Goal: Information Seeking & Learning: Understand process/instructions

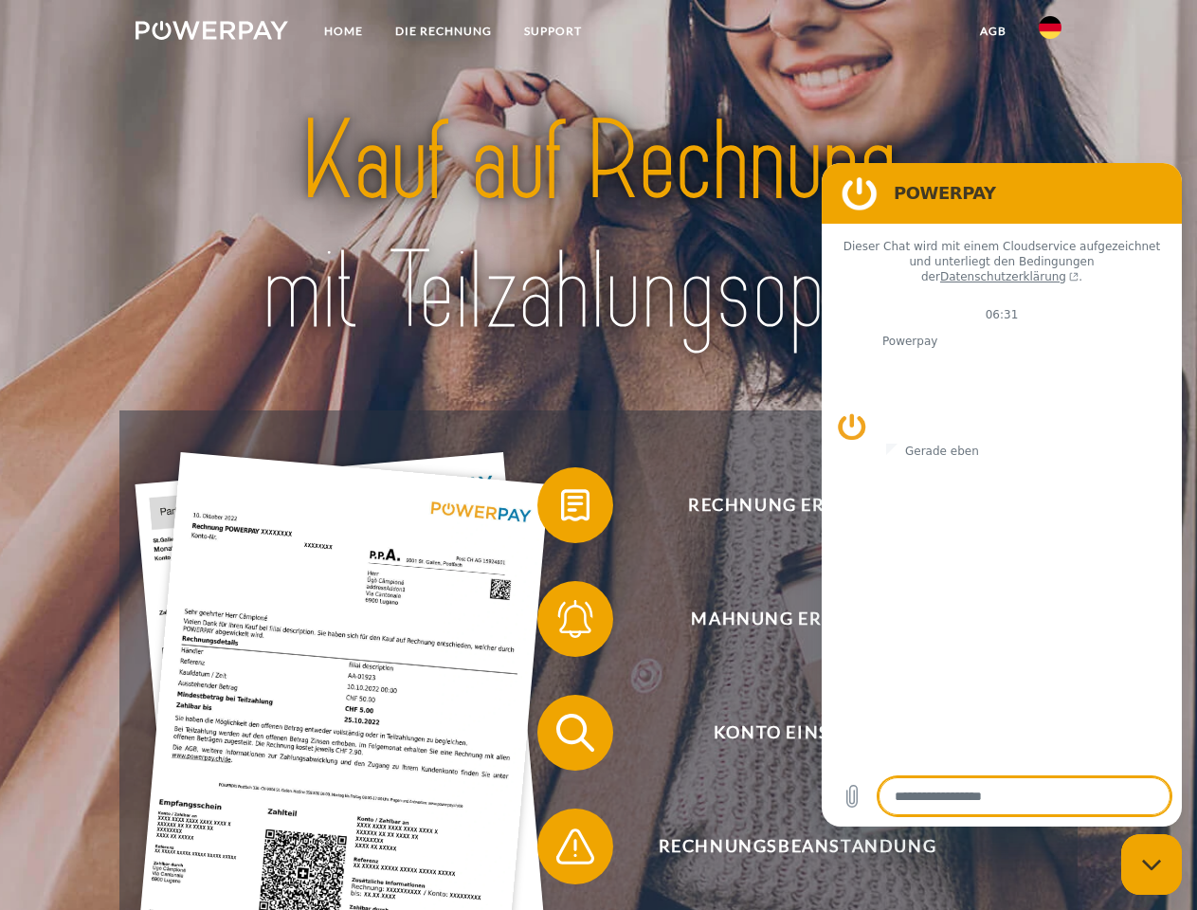
click at [211, 33] on img at bounding box center [212, 30] width 153 height 19
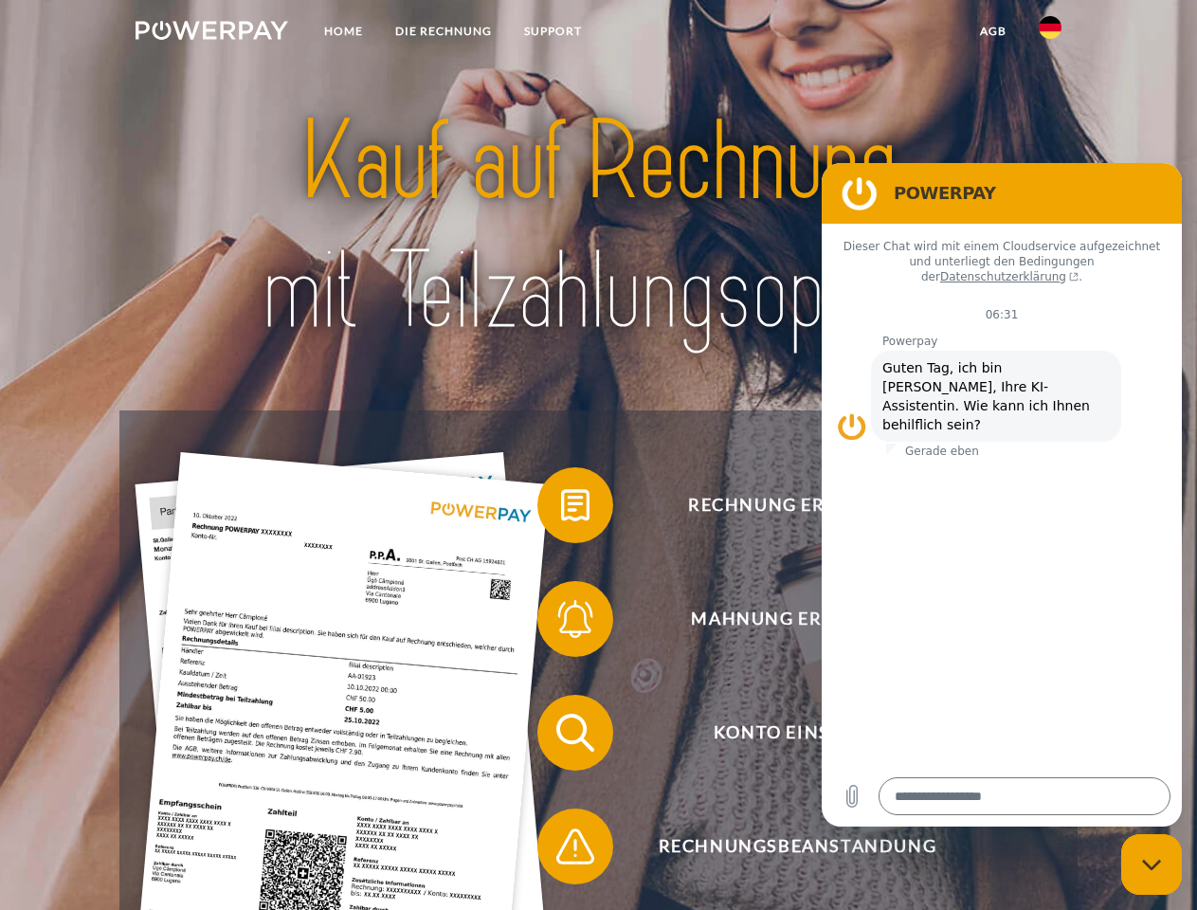
click at [1050, 33] on img at bounding box center [1050, 27] width 23 height 23
click at [993, 31] on link "agb" at bounding box center [993, 31] width 59 height 34
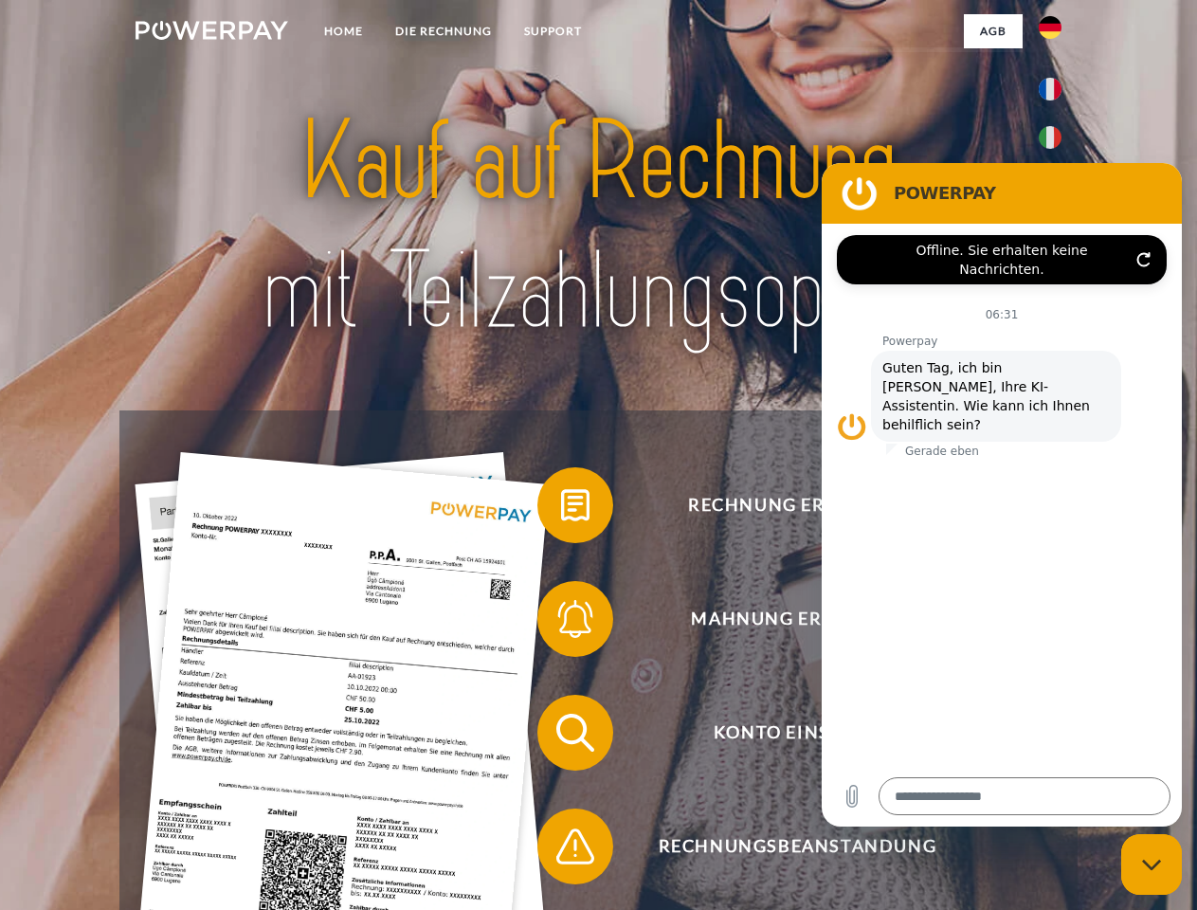
click at [561, 509] on span at bounding box center [547, 505] width 95 height 95
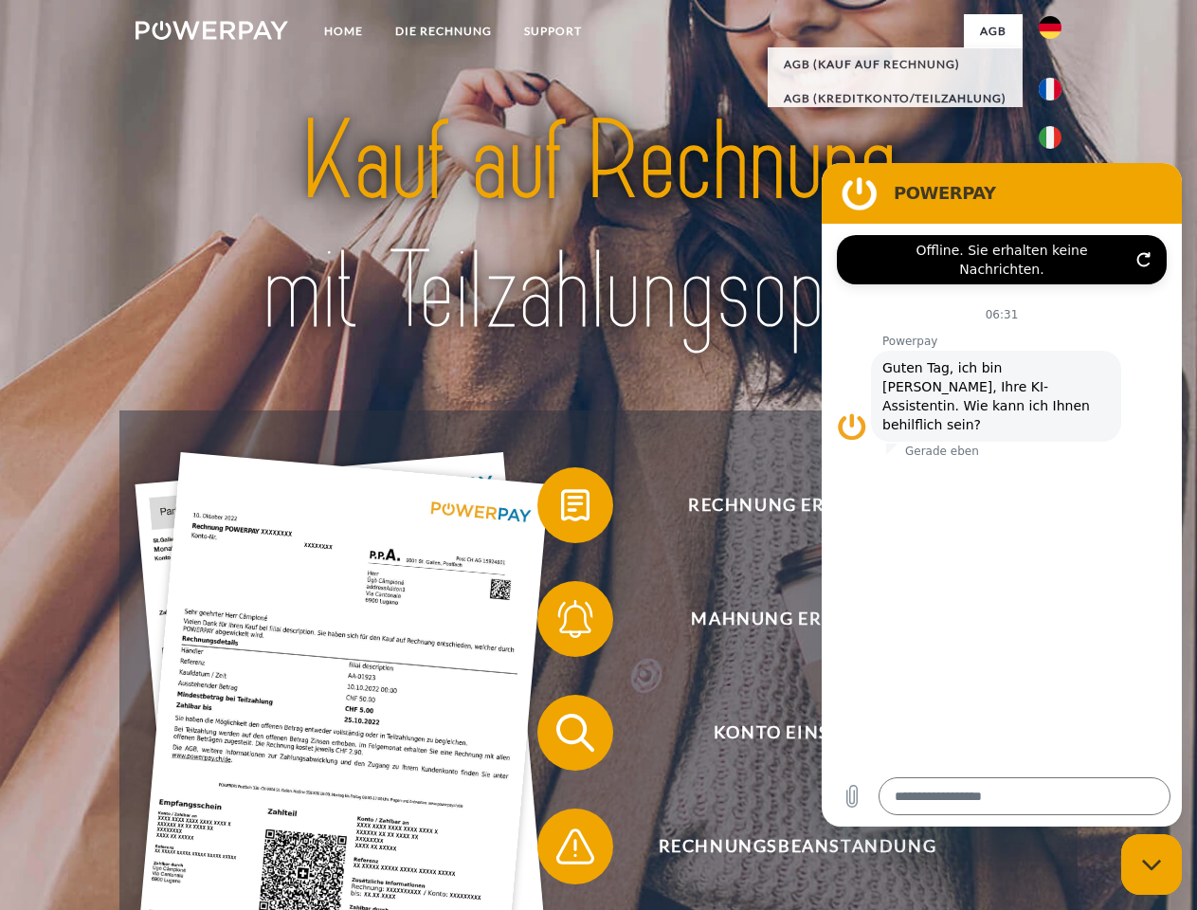
click at [561, 623] on span at bounding box center [547, 619] width 95 height 95
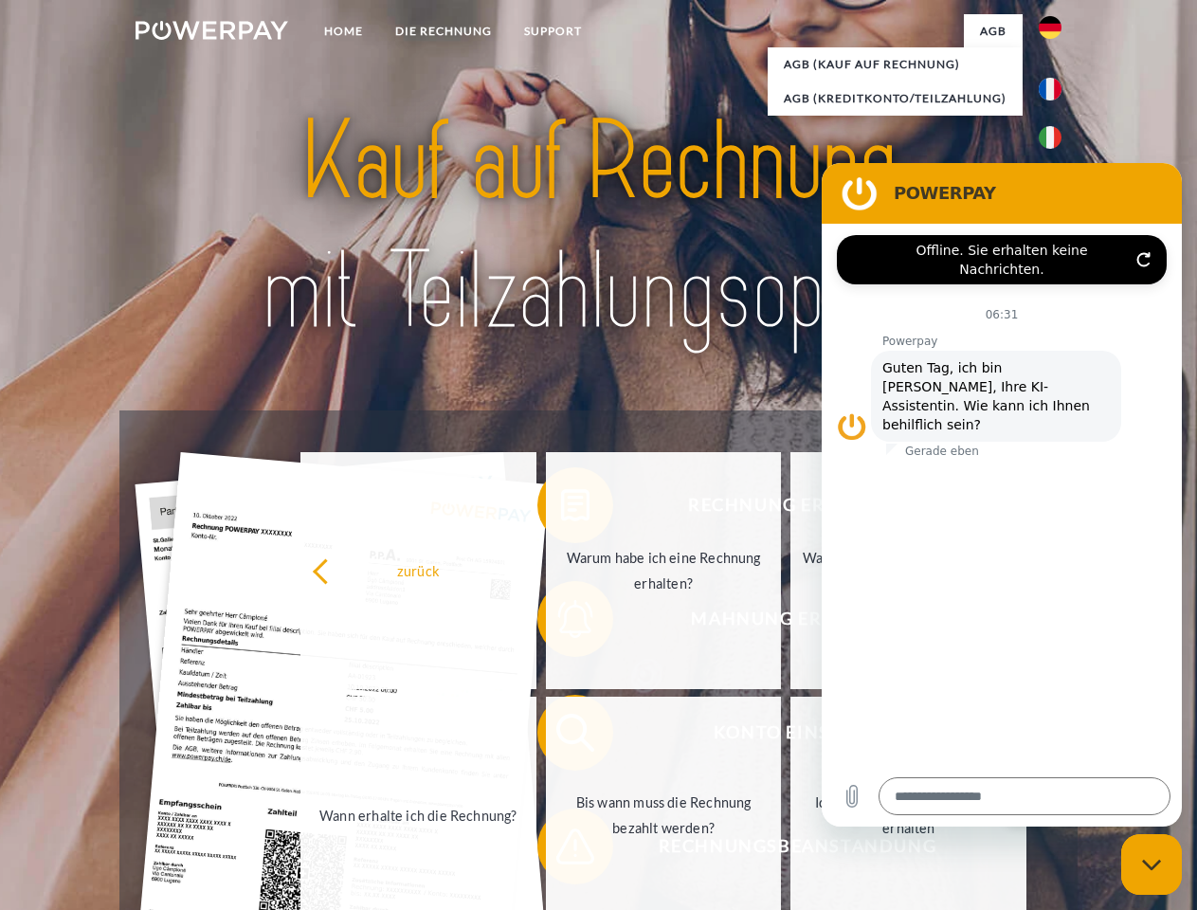
click at [561, 737] on link "Bis wann muss die Rechnung bezahlt werden?" at bounding box center [664, 815] width 236 height 237
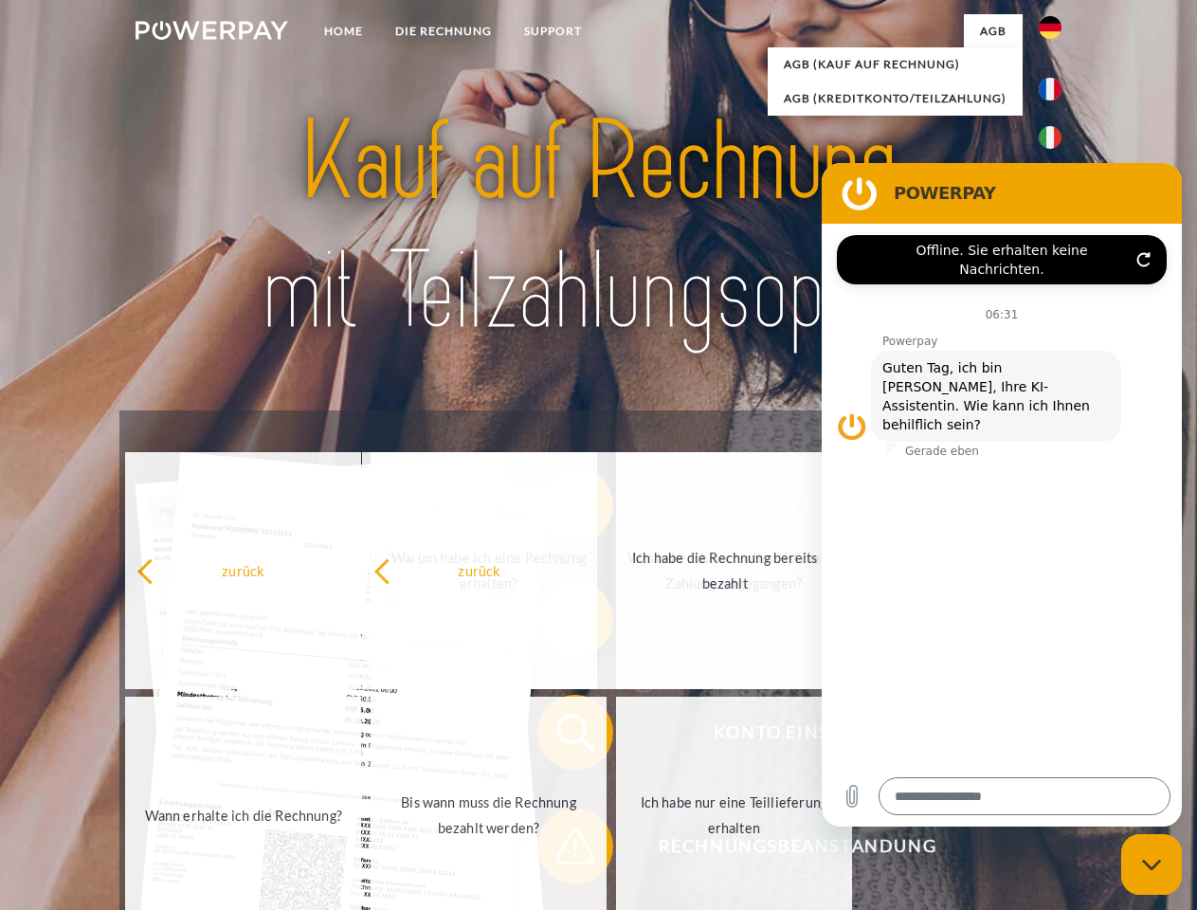
click at [561, 850] on span at bounding box center [547, 846] width 95 height 95
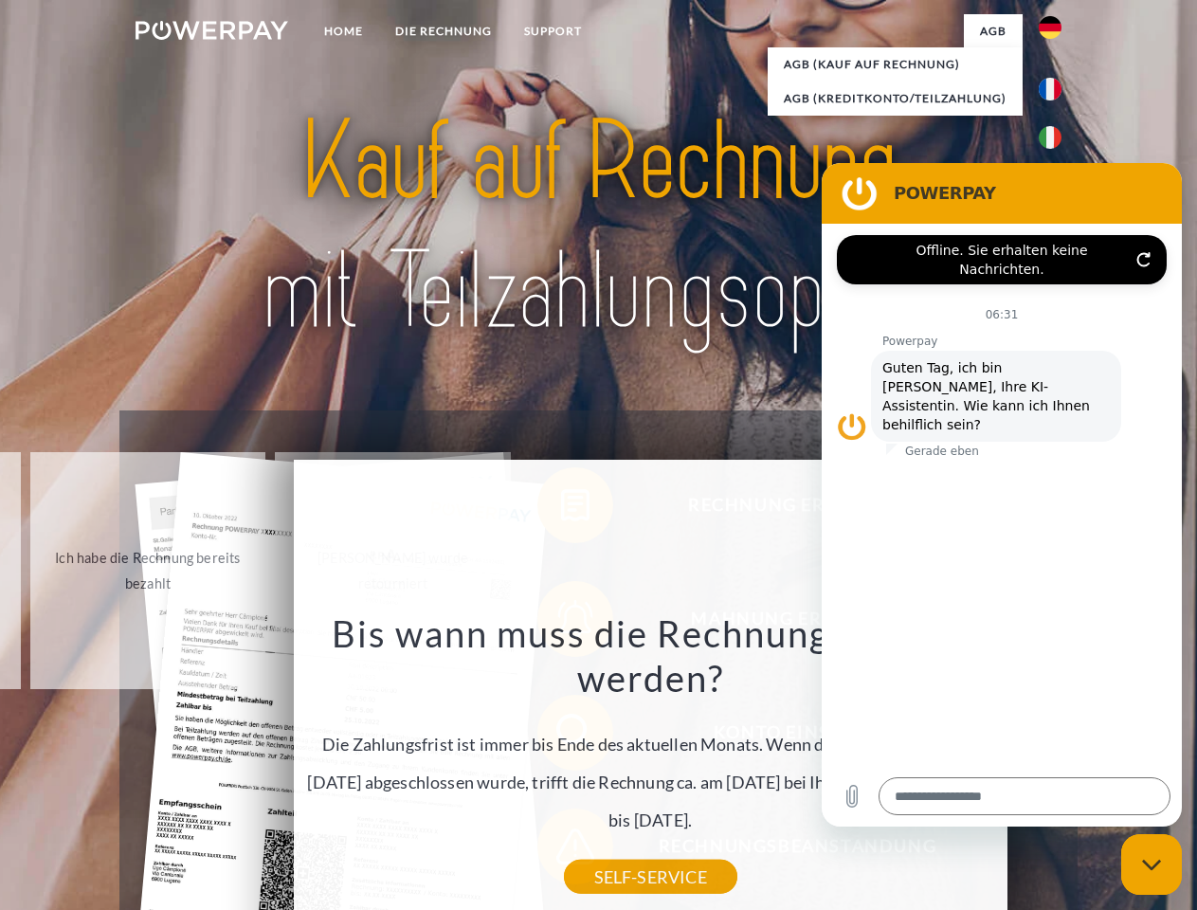
click at [1152, 865] on icon "Messaging-Fenster schließen" at bounding box center [1152, 865] width 20 height 12
type textarea "*"
